Goal: Task Accomplishment & Management: Use online tool/utility

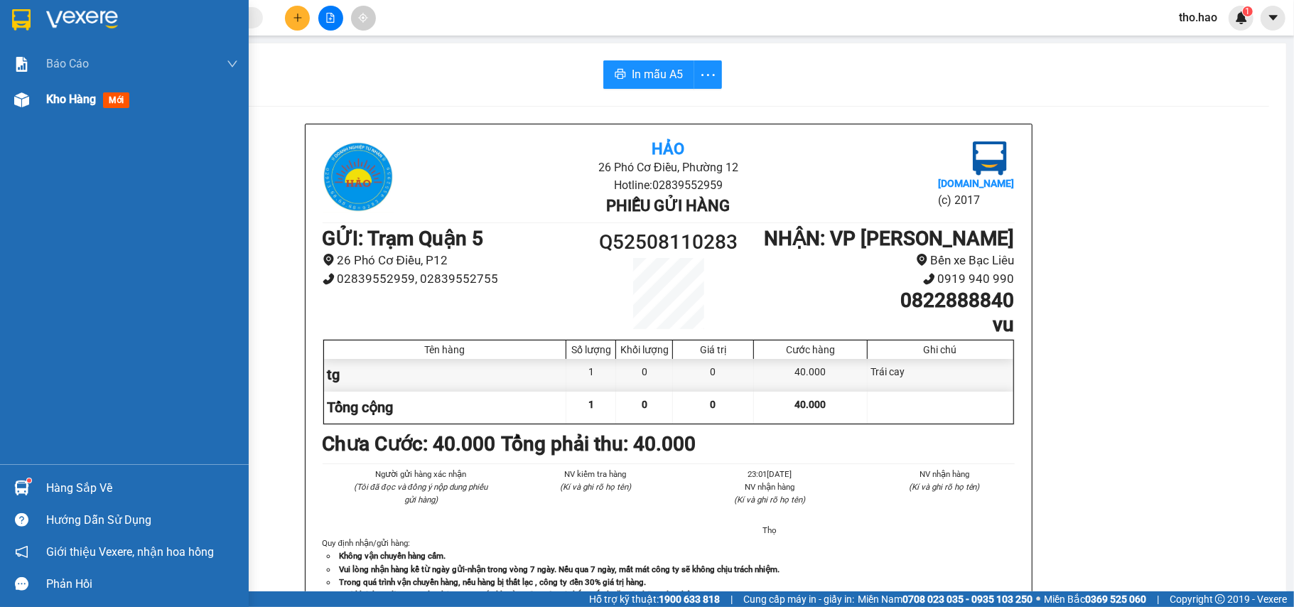
click at [26, 94] on img at bounding box center [21, 99] width 15 height 15
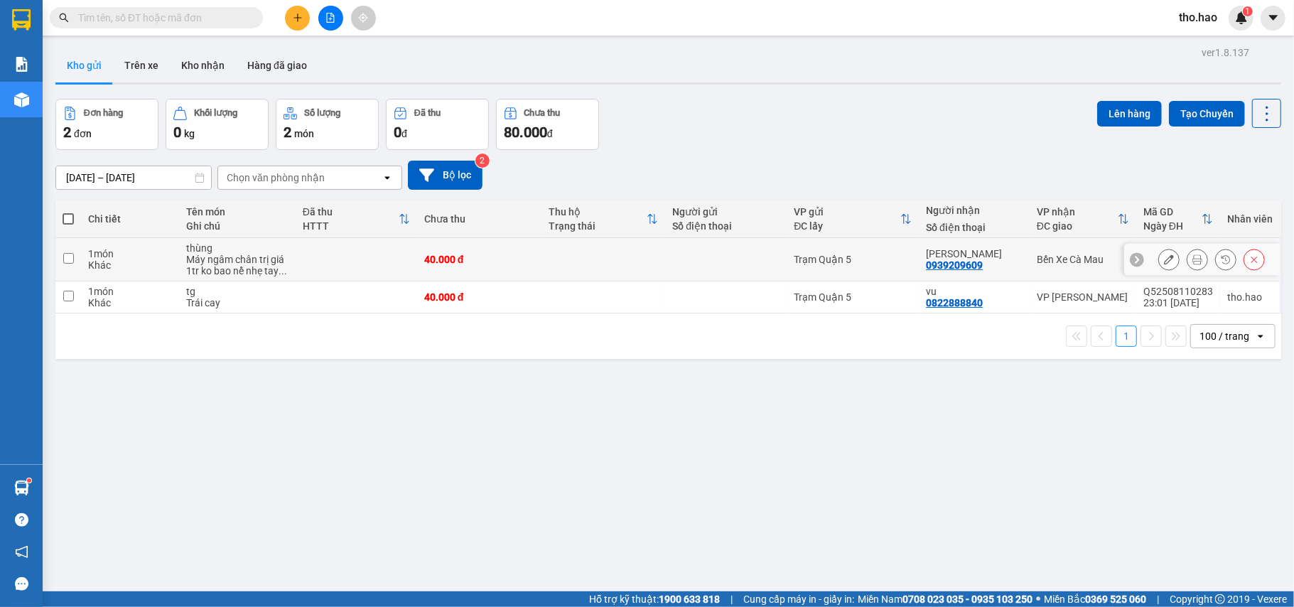
click at [1159, 263] on button at bounding box center [1169, 259] width 20 height 25
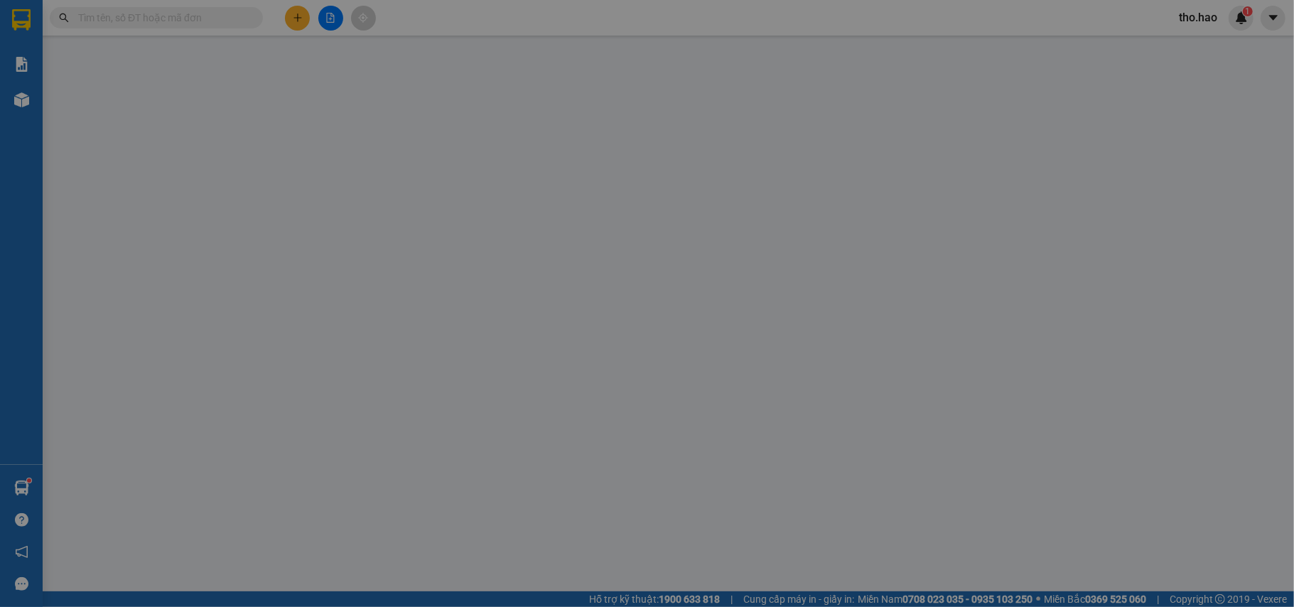
type input "0939209609"
type input "[PERSON_NAME]"
type input "40.000"
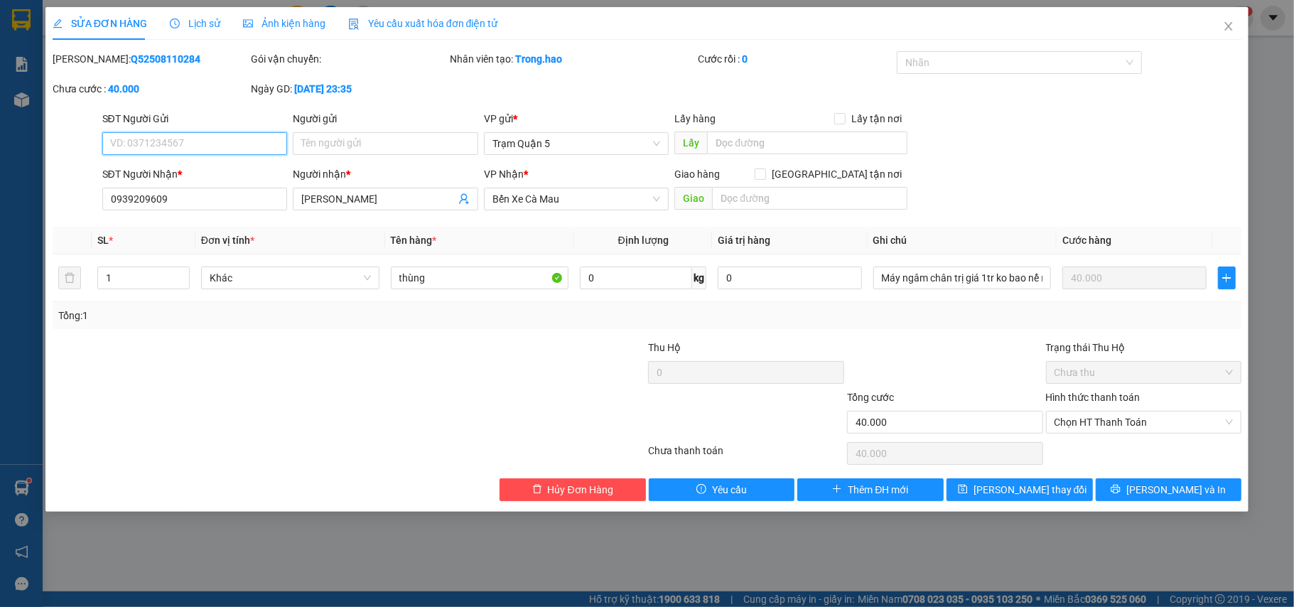
click at [228, 142] on input "SĐT Người Gửi" at bounding box center [194, 143] width 185 height 23
type input "0825892581"
click at [407, 141] on input "Người gửi" at bounding box center [385, 143] width 185 height 23
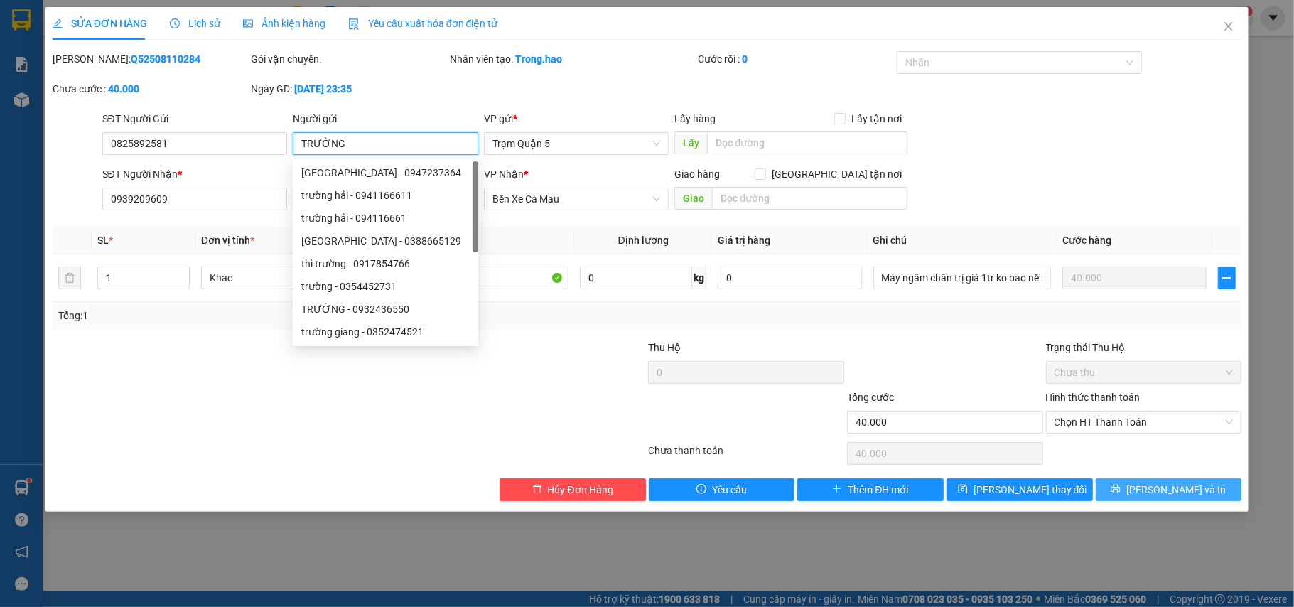
type input "TRƯỜNG"
click at [1157, 496] on span "[PERSON_NAME] và In" at bounding box center [1175, 490] width 99 height 16
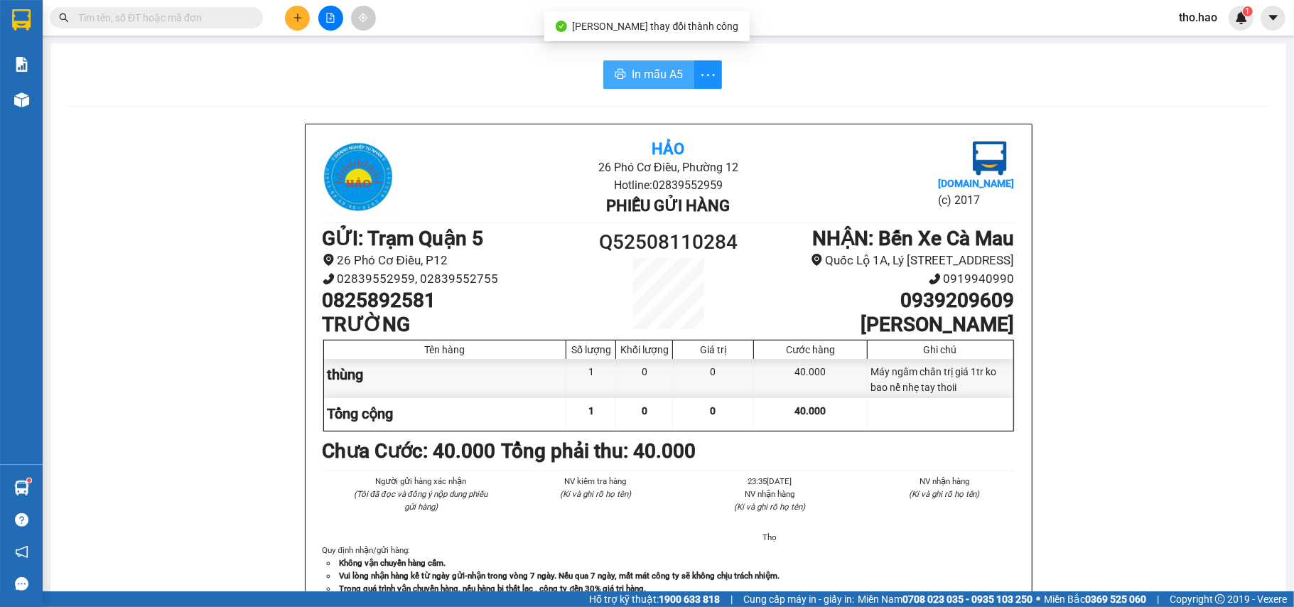
click at [658, 84] on button "In mẫu A5" at bounding box center [648, 74] width 91 height 28
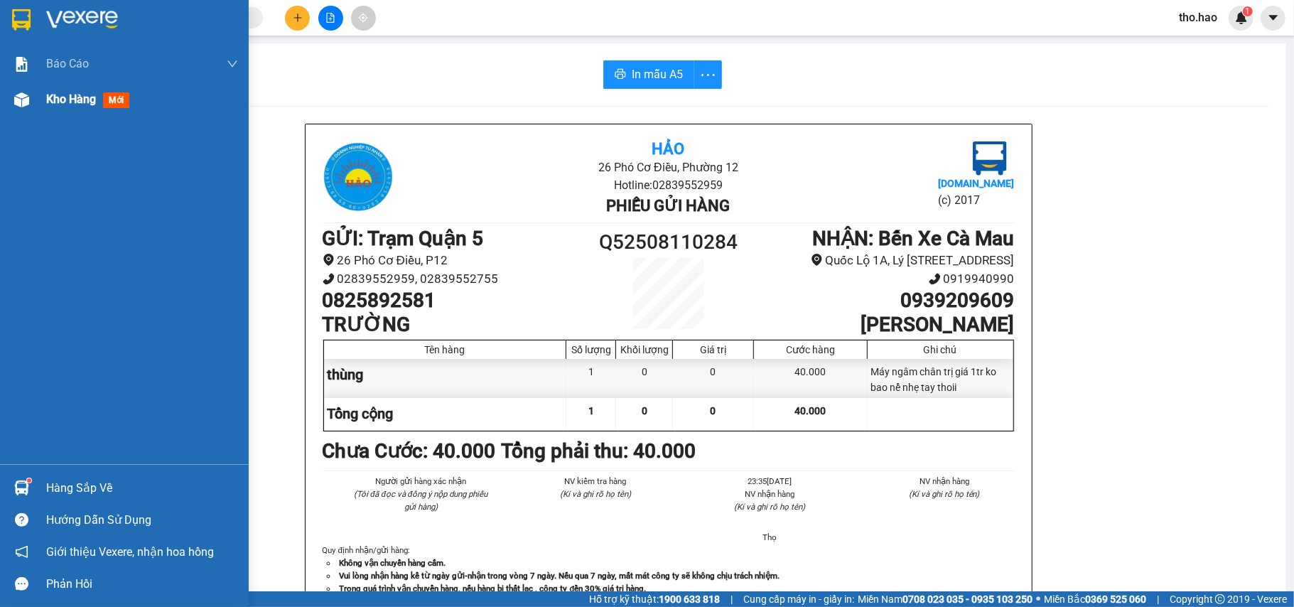
click at [43, 94] on div "Kho hàng mới" at bounding box center [124, 100] width 249 height 36
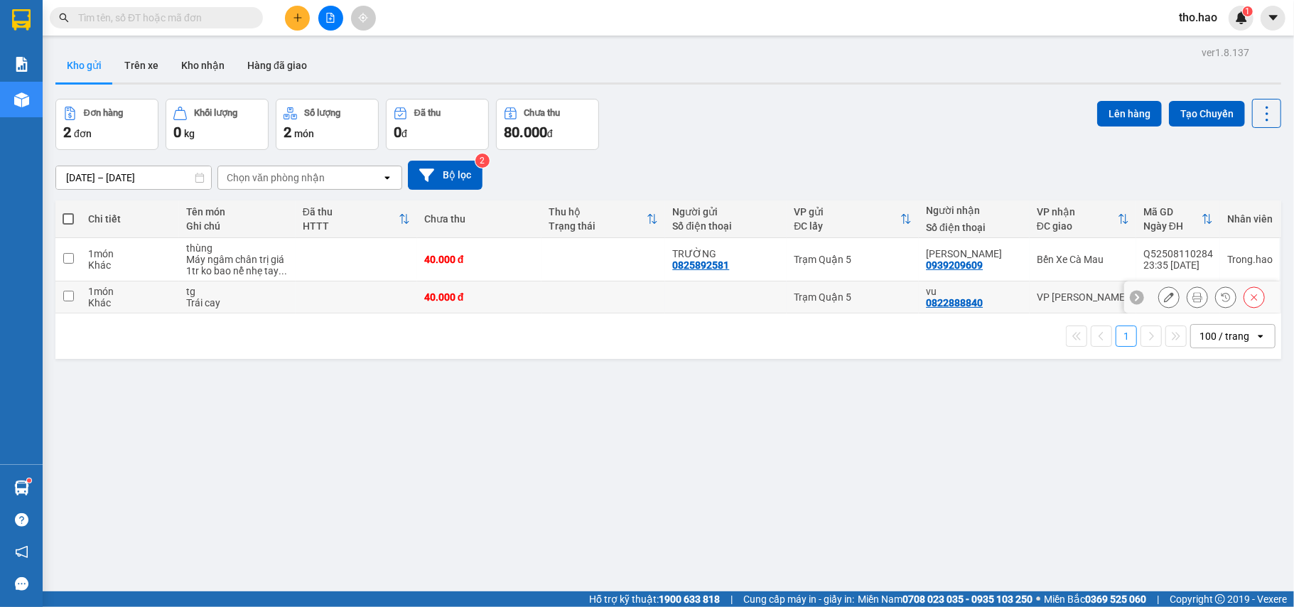
click at [71, 298] on input "checkbox" at bounding box center [68, 296] width 11 height 11
checkbox input "true"
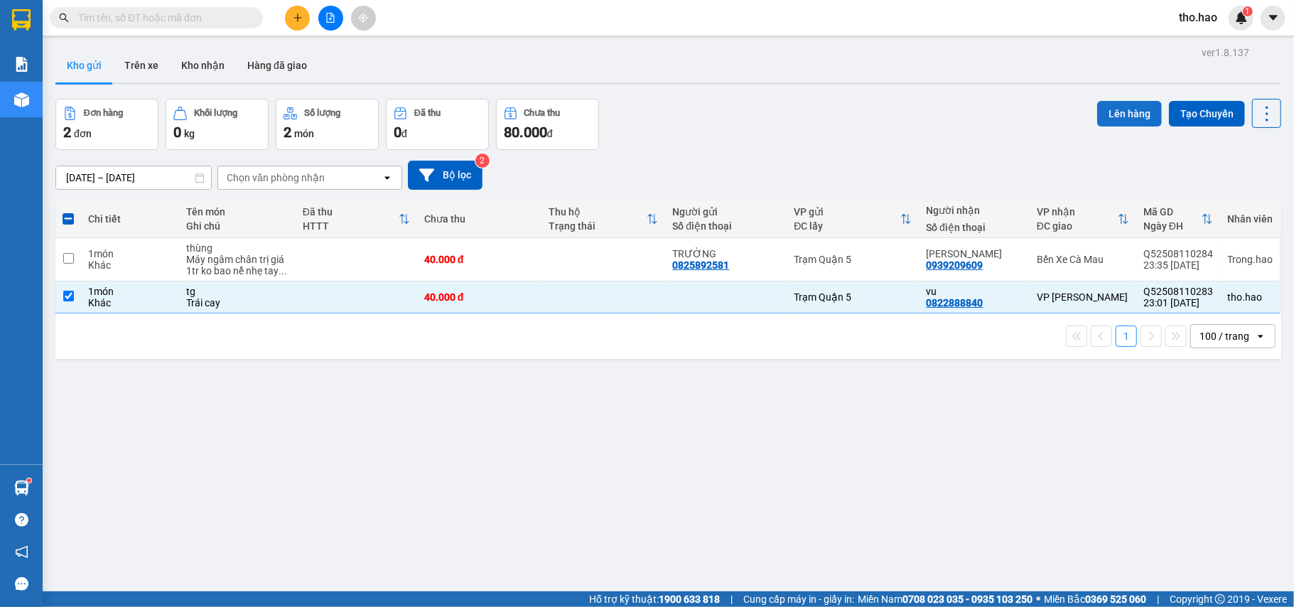
click at [1097, 112] on button "Lên hàng" at bounding box center [1129, 114] width 65 height 26
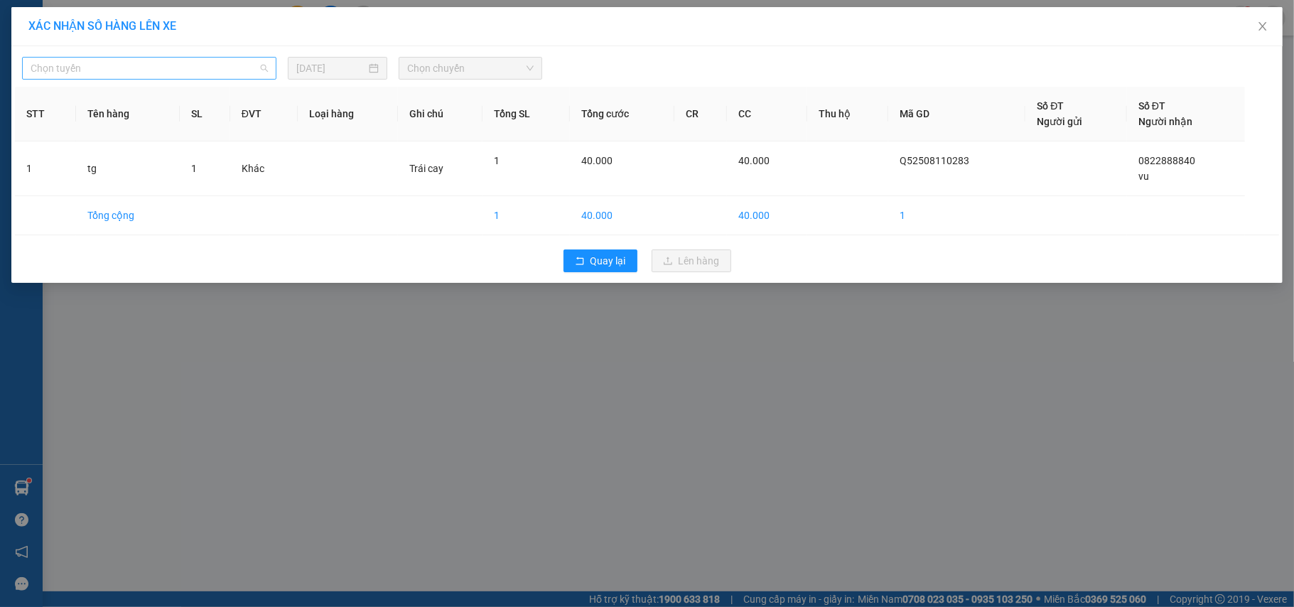
click at [148, 68] on span "Chọn tuyến" at bounding box center [149, 68] width 237 height 21
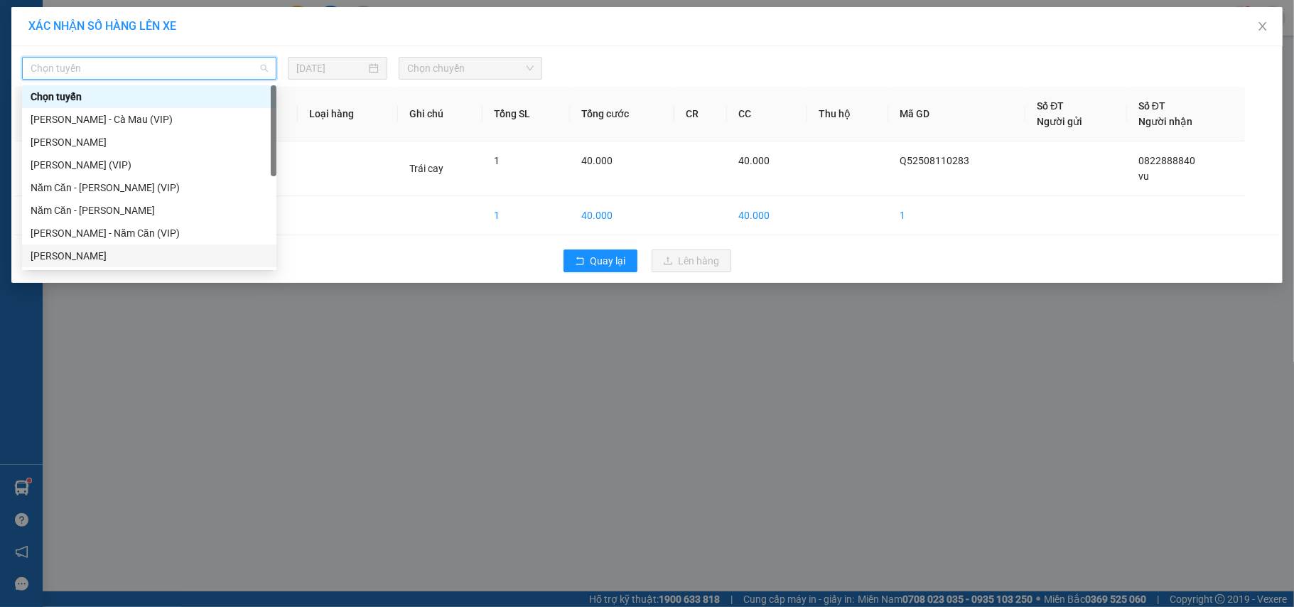
drag, startPoint x: 168, startPoint y: 245, endPoint x: 168, endPoint y: 256, distance: 11.4
click at [168, 256] on div "Chọn tuyến [GEOGRAPHIC_DATA] - Cà Mau (VIP) [GEOGRAPHIC_DATA][PERSON_NAME] (VIP…" at bounding box center [149, 198] width 254 height 227
click at [168, 256] on div "[PERSON_NAME]" at bounding box center [149, 256] width 237 height 16
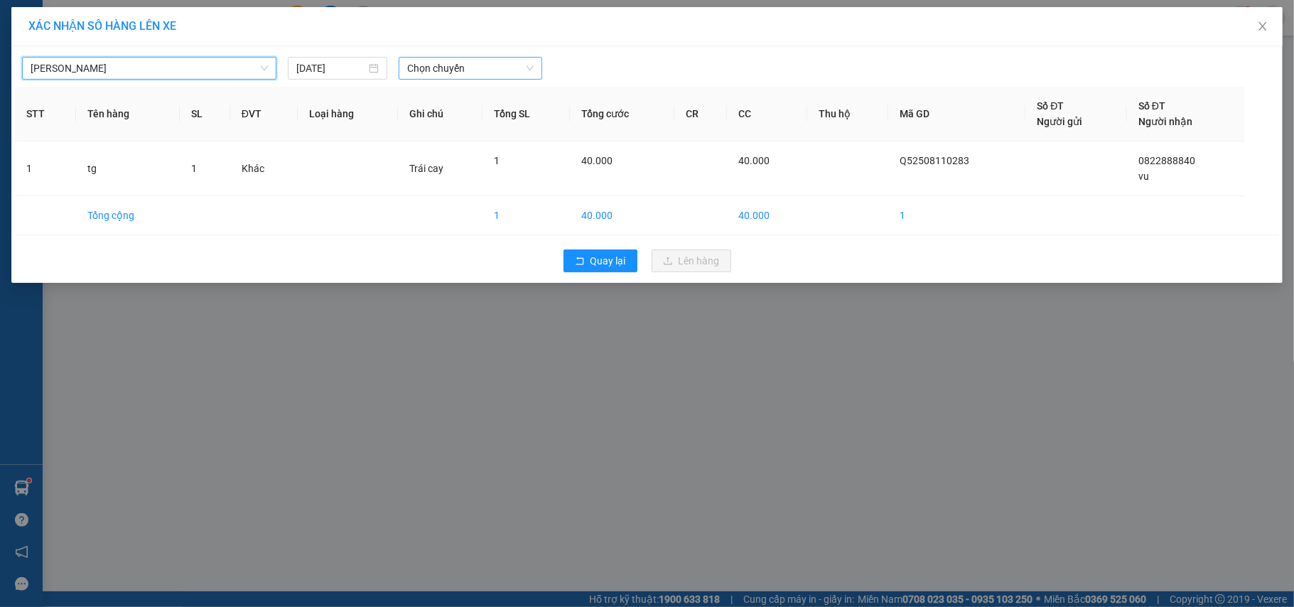
click at [424, 67] on span "Chọn chuyến" at bounding box center [470, 68] width 126 height 21
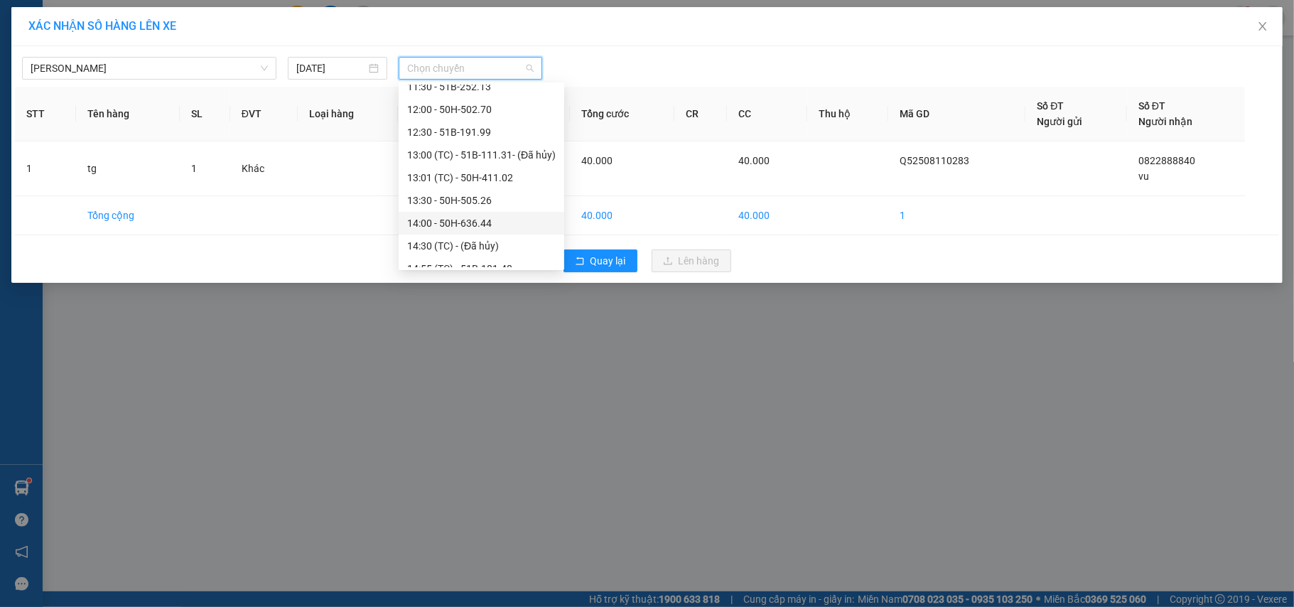
scroll to position [296, 0]
click at [502, 256] on div "23:30 - 51B-071.96" at bounding box center [481, 256] width 148 height 16
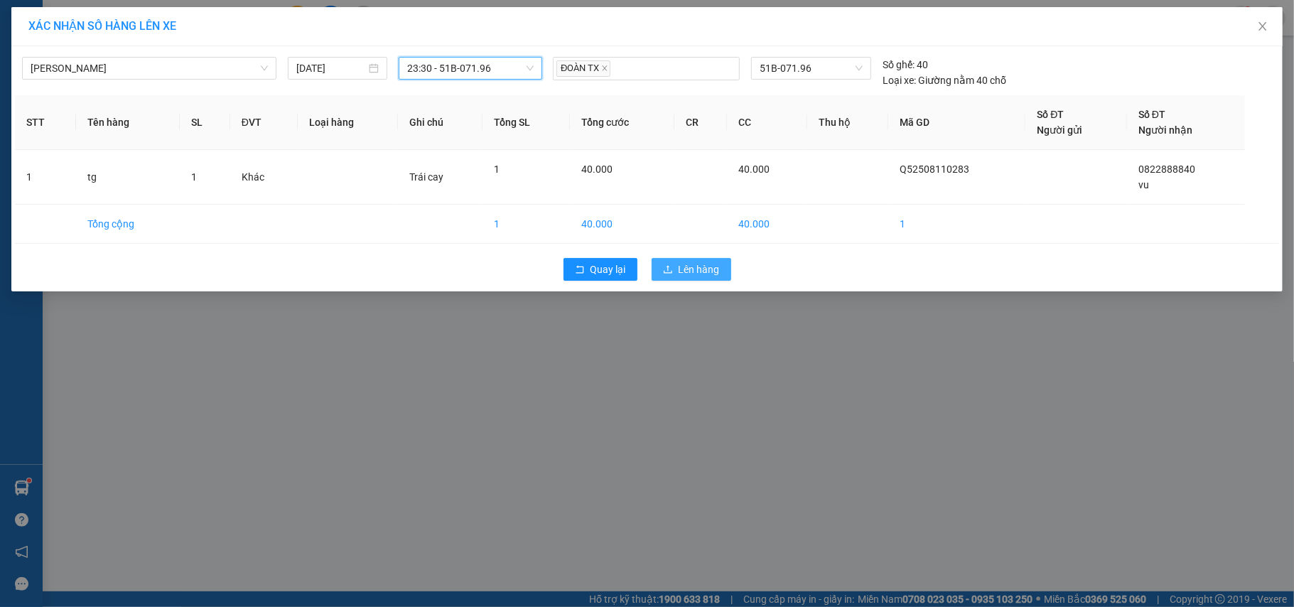
click at [679, 269] on span "Lên hàng" at bounding box center [699, 269] width 41 height 16
